Goal: Task Accomplishment & Management: Use online tool/utility

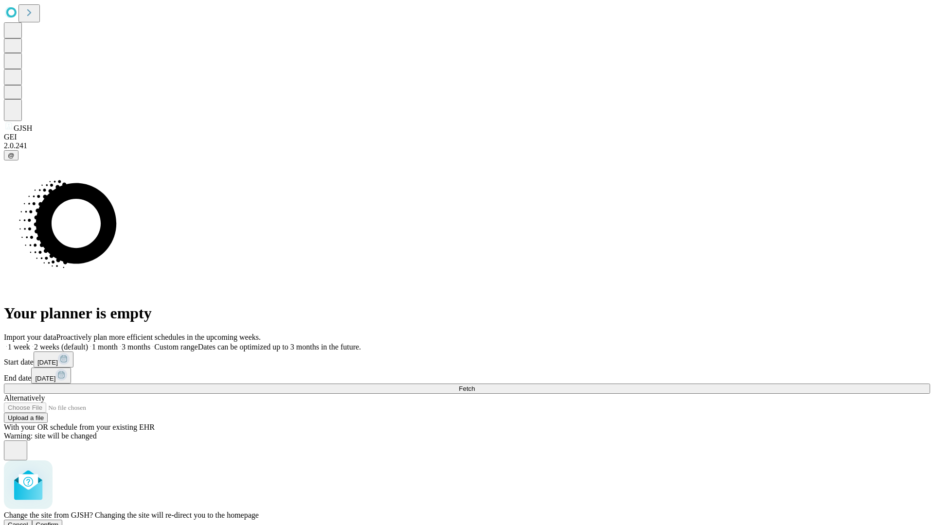
click at [59, 521] on span "Confirm" at bounding box center [47, 524] width 23 height 7
click at [30, 343] on label "1 week" at bounding box center [17, 347] width 26 height 8
click at [475, 385] on span "Fetch" at bounding box center [467, 388] width 16 height 7
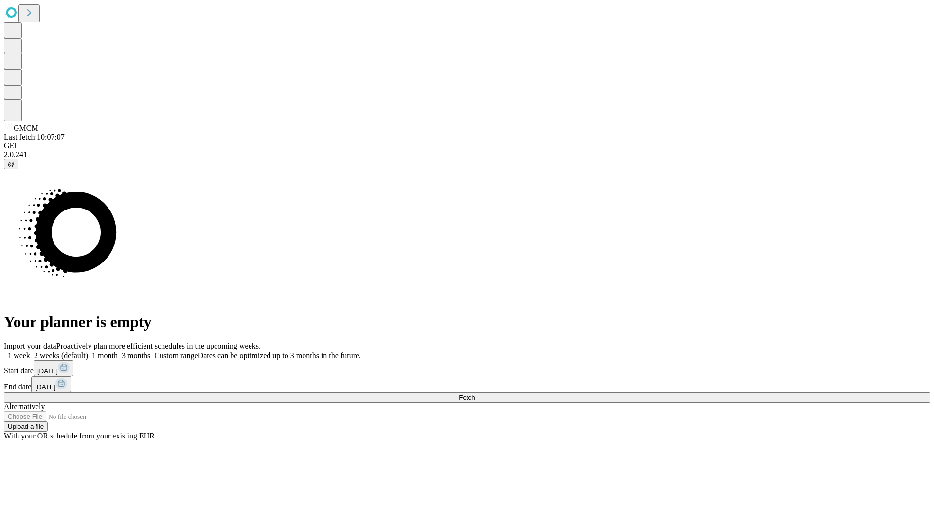
click at [30, 352] on label "1 week" at bounding box center [17, 356] width 26 height 8
click at [475, 394] on span "Fetch" at bounding box center [467, 397] width 16 height 7
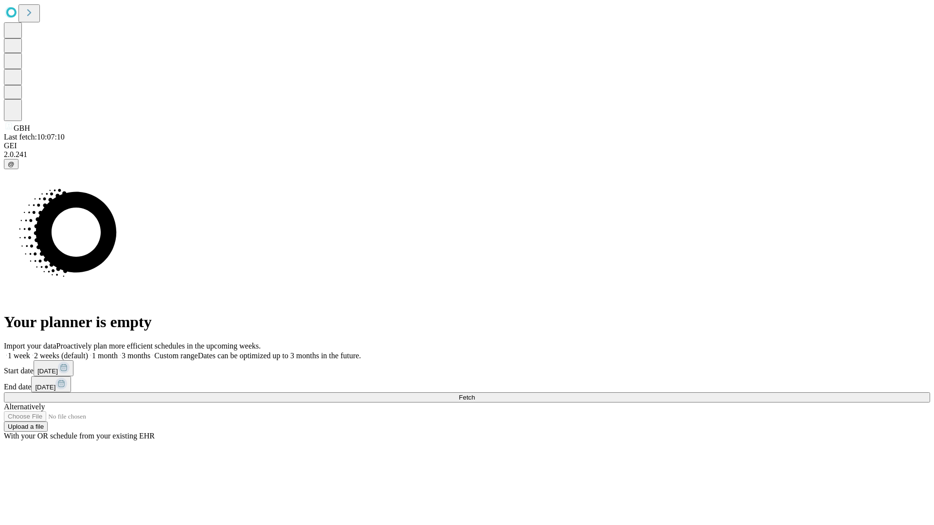
click at [30, 352] on label "1 week" at bounding box center [17, 356] width 26 height 8
click at [475, 394] on span "Fetch" at bounding box center [467, 397] width 16 height 7
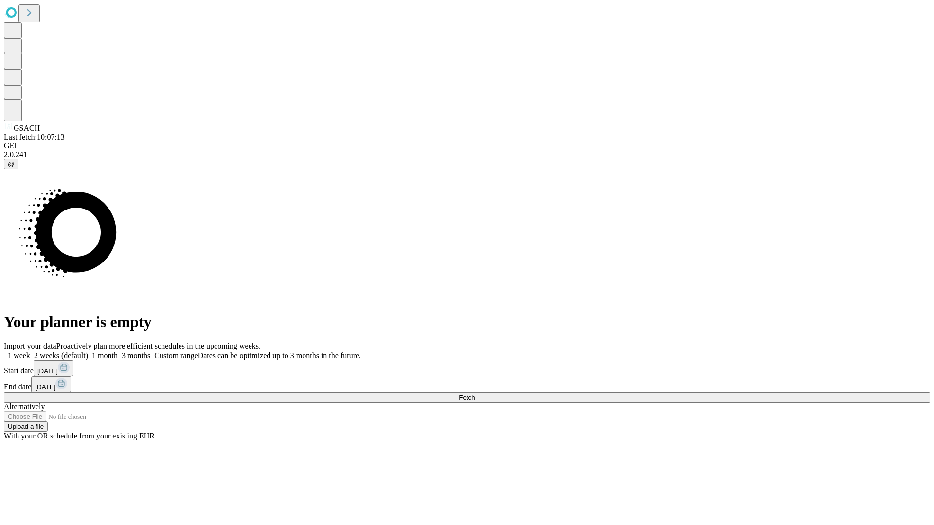
click at [30, 352] on label "1 week" at bounding box center [17, 356] width 26 height 8
click at [475, 394] on span "Fetch" at bounding box center [467, 397] width 16 height 7
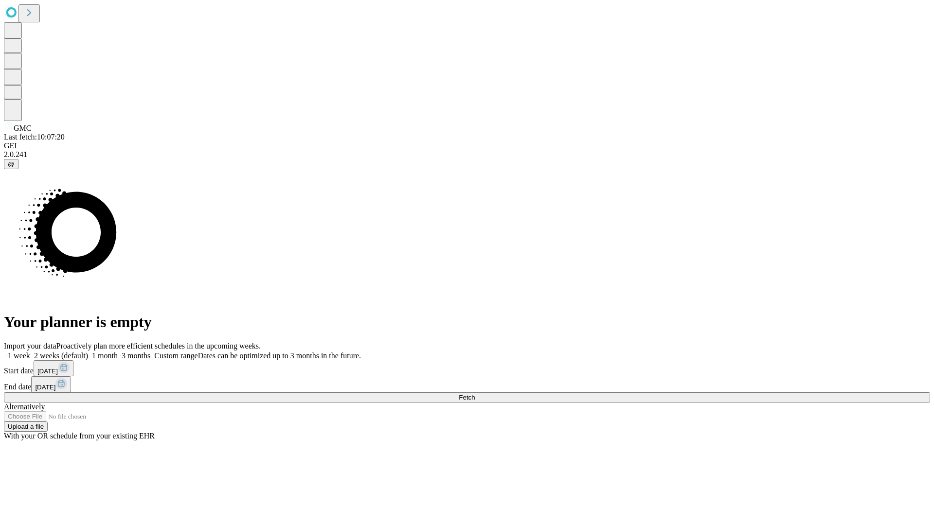
click at [30, 352] on label "1 week" at bounding box center [17, 356] width 26 height 8
click at [475, 394] on span "Fetch" at bounding box center [467, 397] width 16 height 7
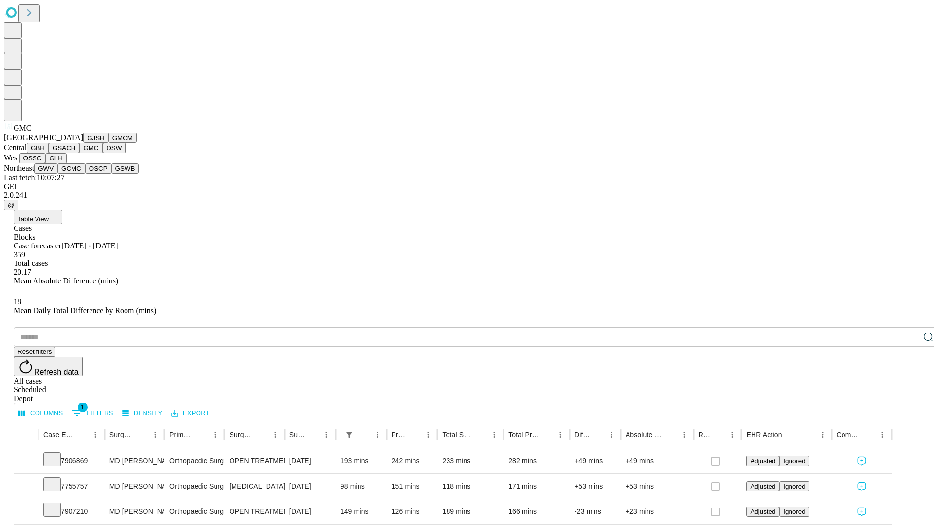
click at [103, 153] on button "OSW" at bounding box center [114, 148] width 23 height 10
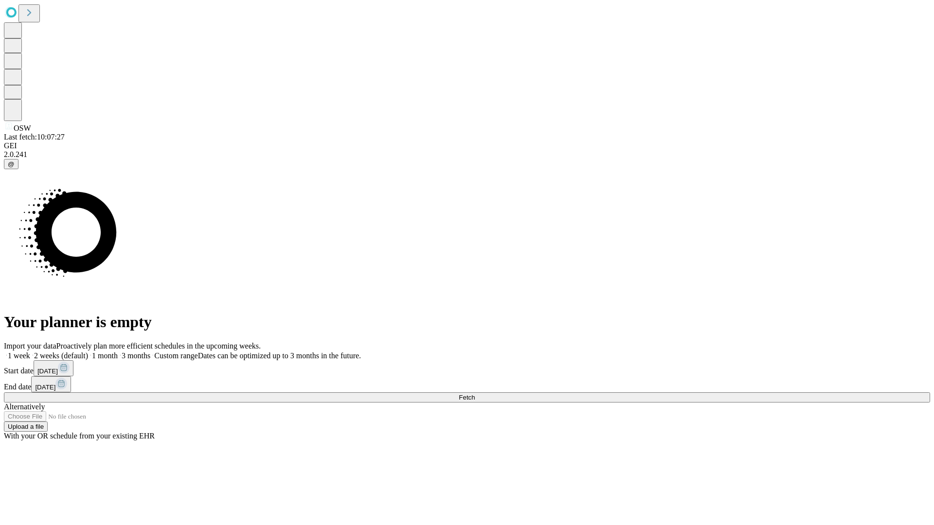
click at [30, 352] on label "1 week" at bounding box center [17, 356] width 26 height 8
click at [475, 394] on span "Fetch" at bounding box center [467, 397] width 16 height 7
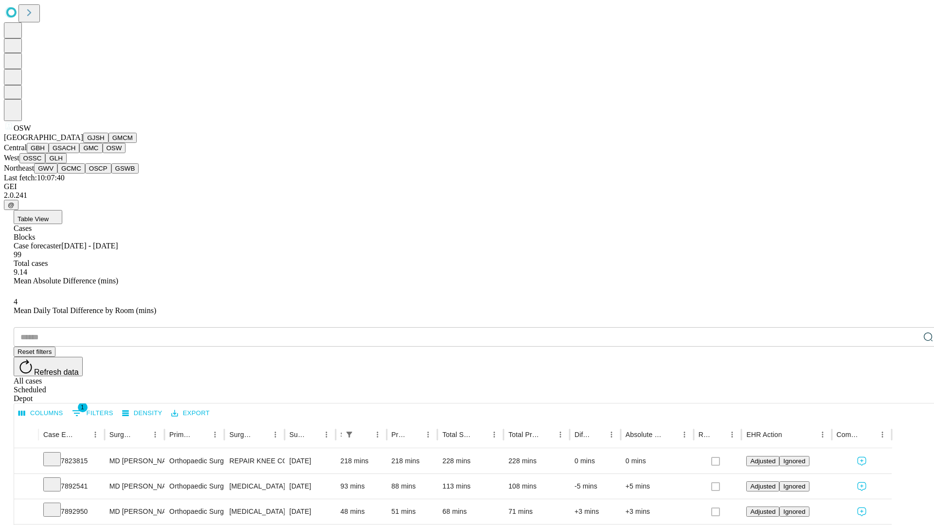
click at [46, 163] on button "OSSC" at bounding box center [32, 158] width 26 height 10
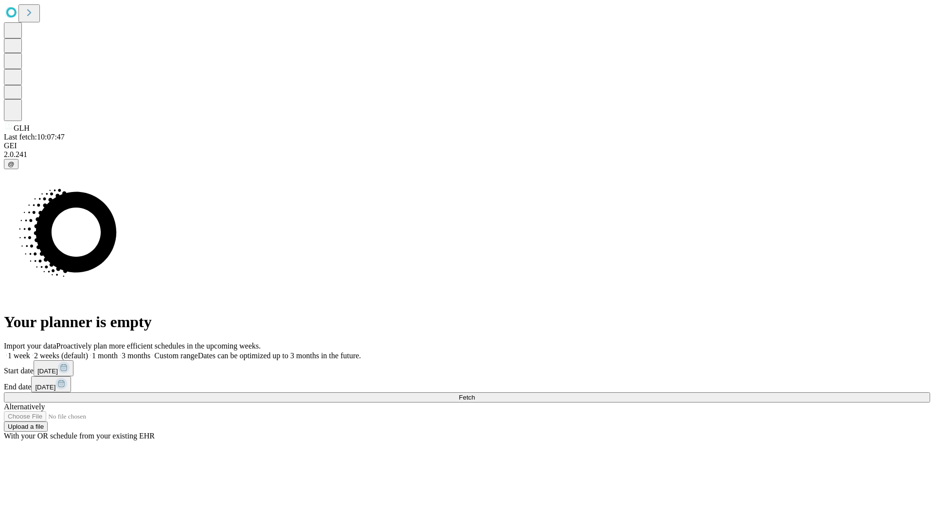
click at [30, 352] on label "1 week" at bounding box center [17, 356] width 26 height 8
click at [475, 394] on span "Fetch" at bounding box center [467, 397] width 16 height 7
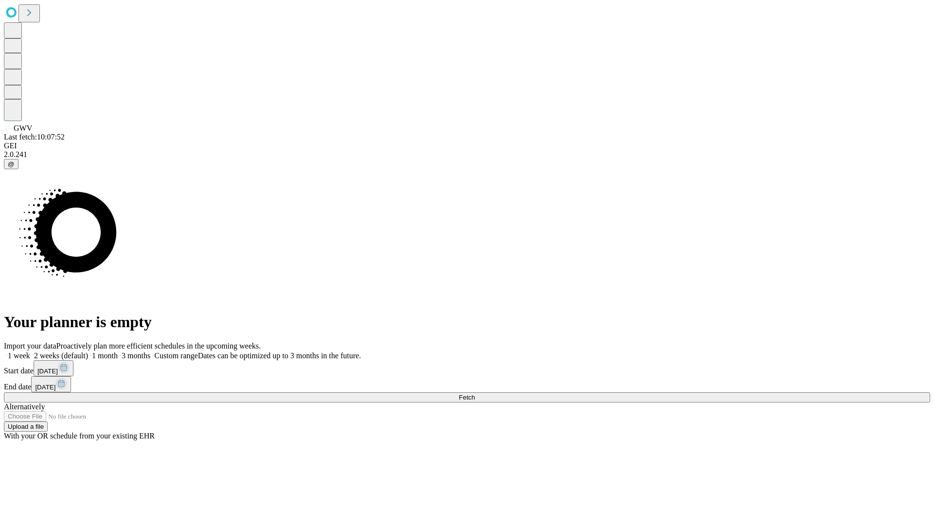
click at [30, 352] on label "1 week" at bounding box center [17, 356] width 26 height 8
click at [475, 394] on span "Fetch" at bounding box center [467, 397] width 16 height 7
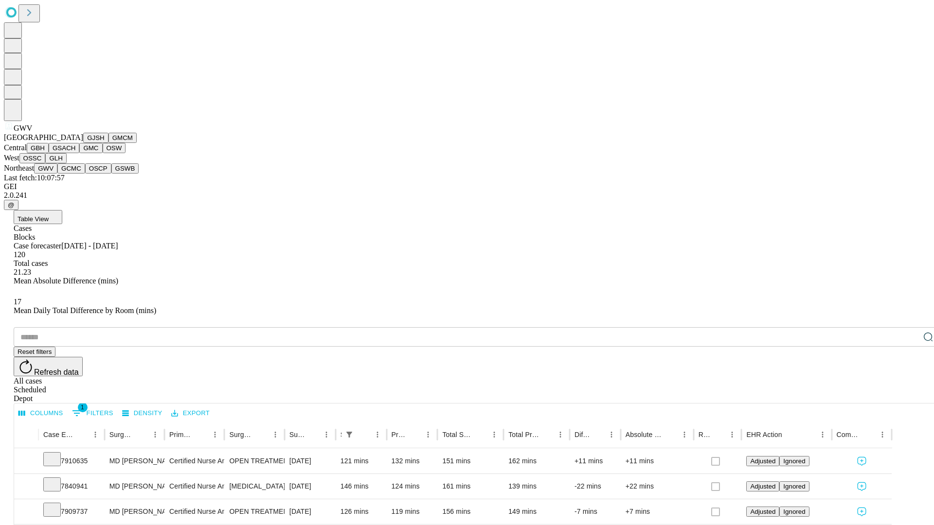
click at [75, 174] on button "GCMC" at bounding box center [71, 168] width 28 height 10
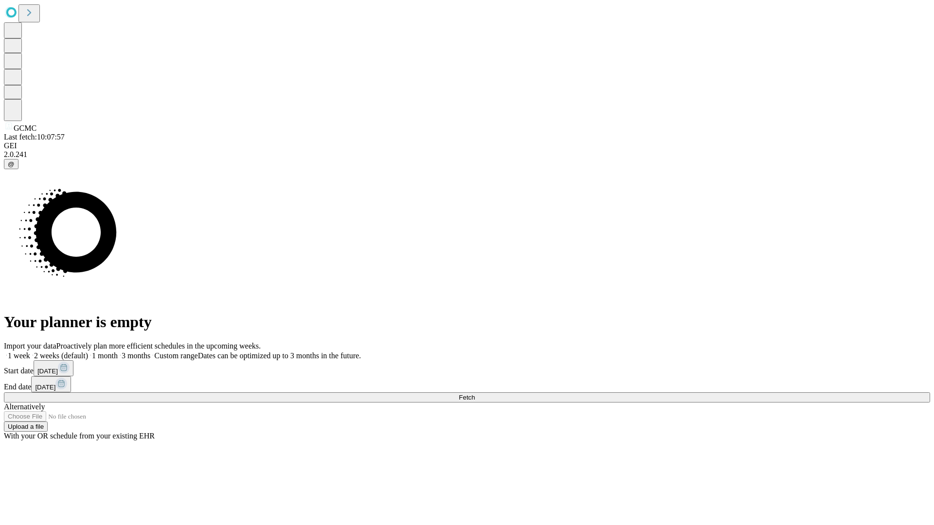
click at [30, 352] on label "1 week" at bounding box center [17, 356] width 26 height 8
click at [475, 394] on span "Fetch" at bounding box center [467, 397] width 16 height 7
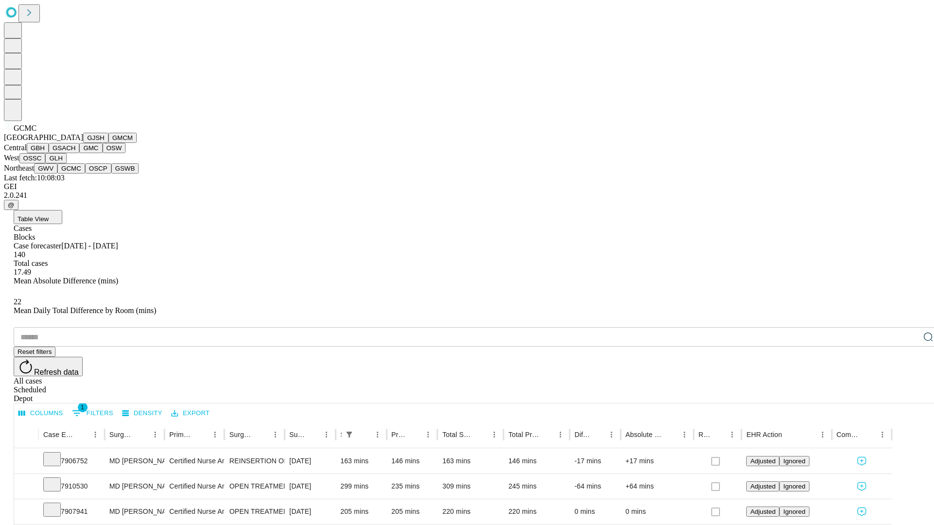
click at [85, 174] on button "OSCP" at bounding box center [98, 168] width 26 height 10
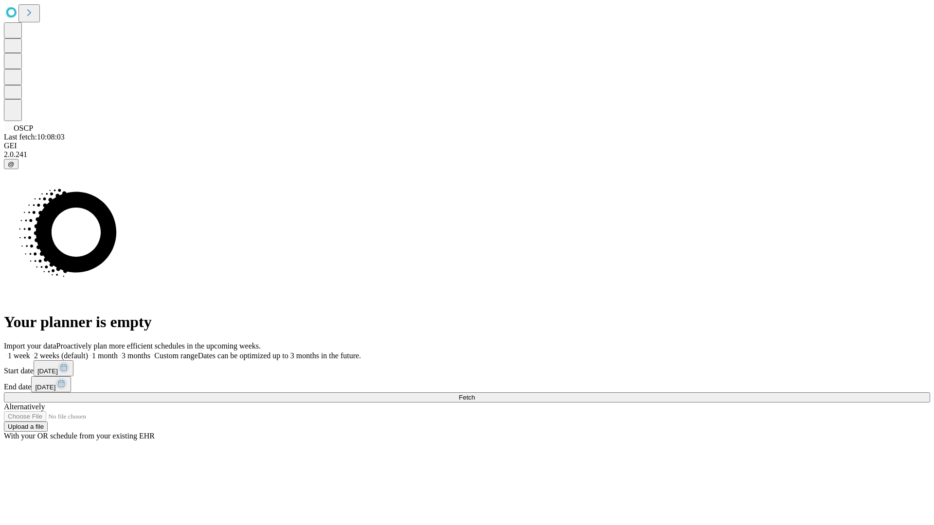
click at [30, 352] on label "1 week" at bounding box center [17, 356] width 26 height 8
click at [475, 394] on span "Fetch" at bounding box center [467, 397] width 16 height 7
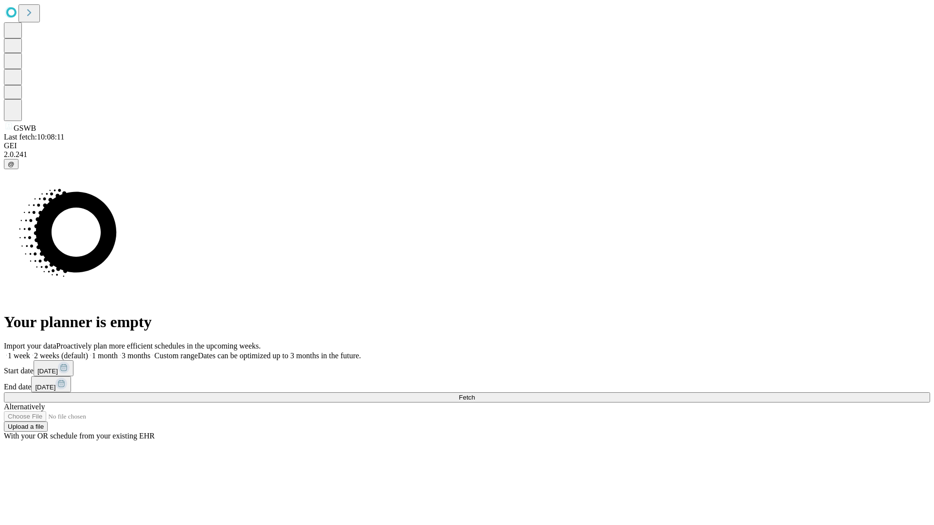
click at [30, 352] on label "1 week" at bounding box center [17, 356] width 26 height 8
click at [475, 394] on span "Fetch" at bounding box center [467, 397] width 16 height 7
